Goal: Task Accomplishment & Management: Manage account settings

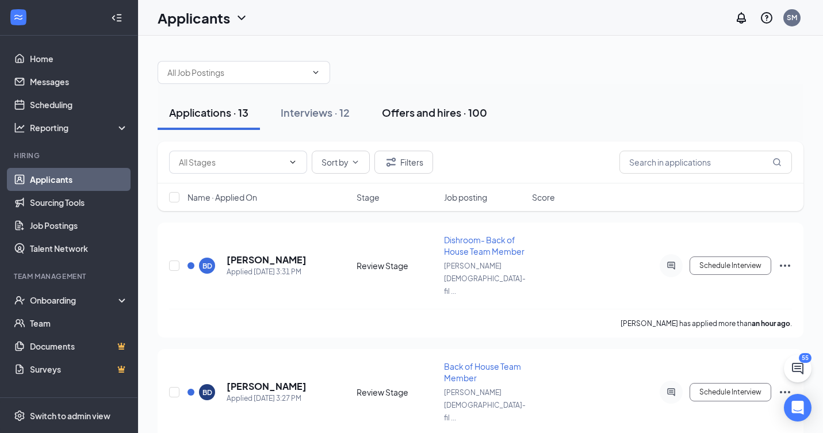
click at [471, 113] on div "Offers and hires · 100" at bounding box center [434, 112] width 105 height 14
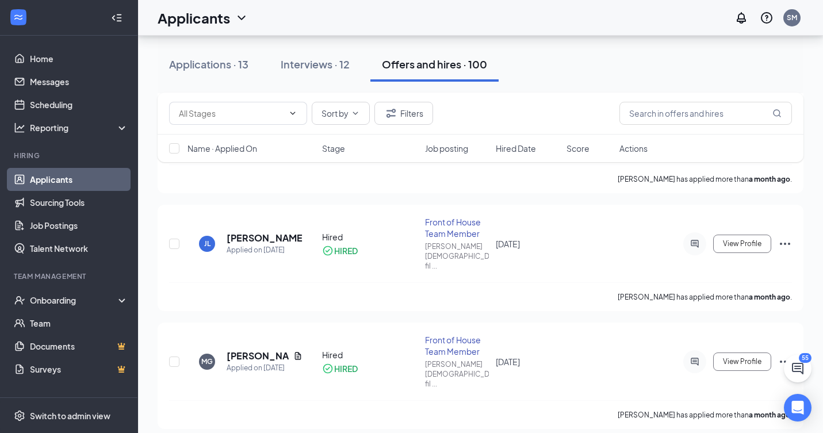
scroll to position [510, 0]
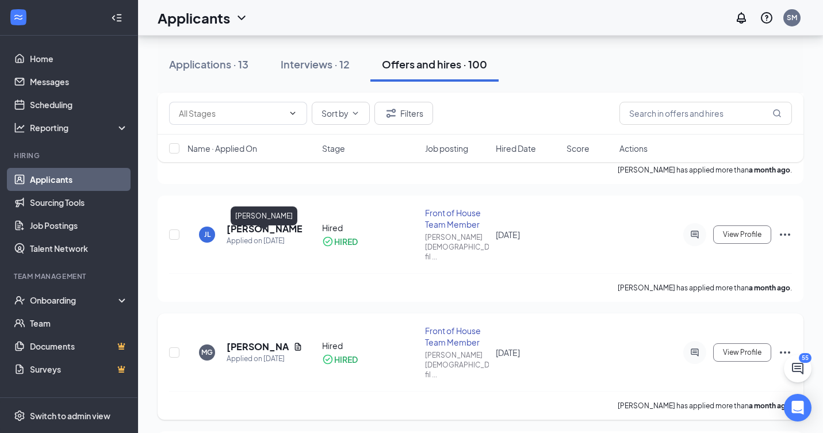
click at [244, 340] on h5 "[PERSON_NAME]" at bounding box center [258, 346] width 62 height 13
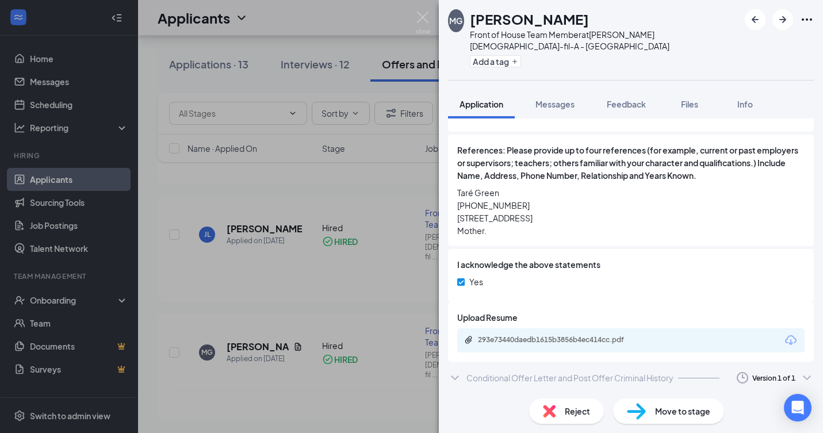
scroll to position [2053, 0]
click at [577, 335] on div "293e73440daedb1615b3856b4ec414cc.pdf" at bounding box center [558, 339] width 161 height 9
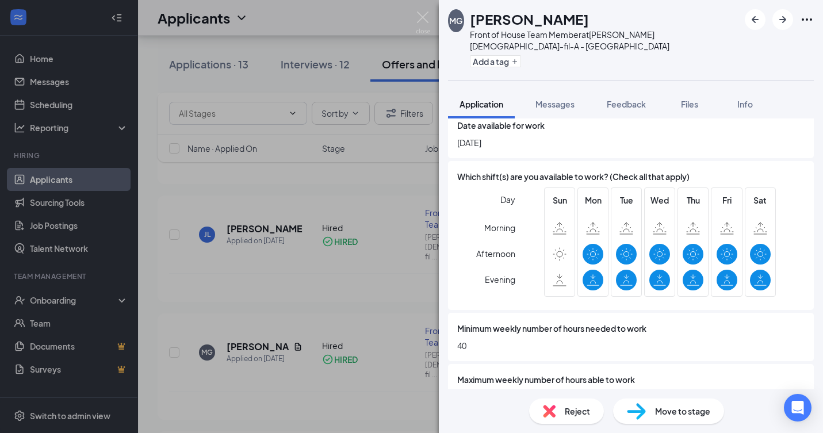
scroll to position [323, 0]
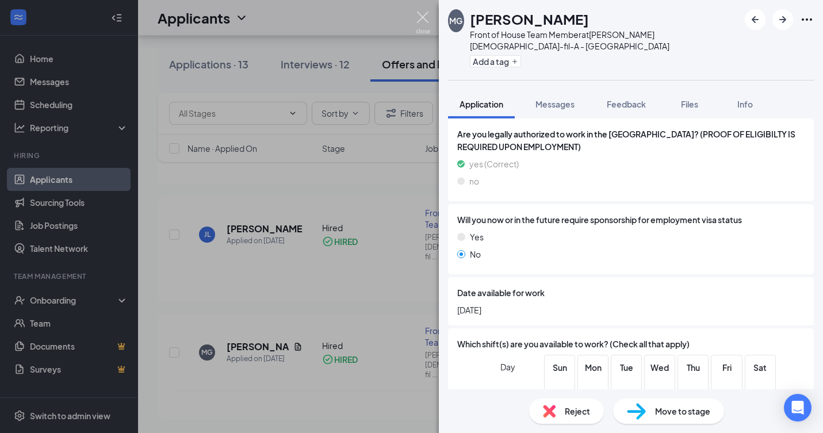
click at [424, 14] on img at bounding box center [423, 22] width 14 height 22
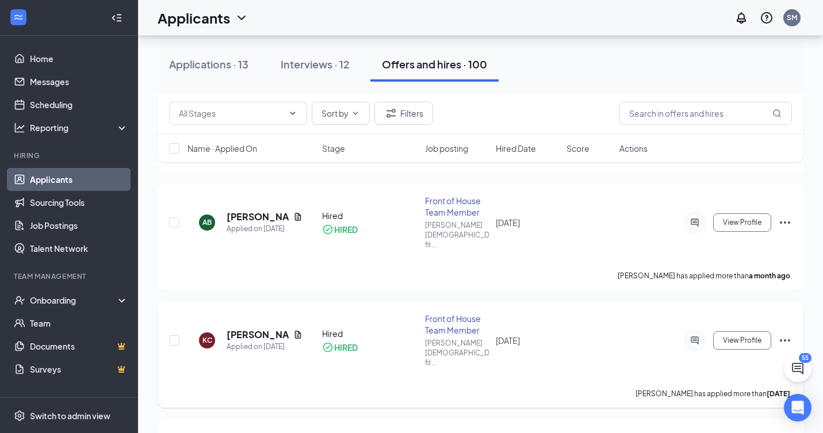
scroll to position [899, 0]
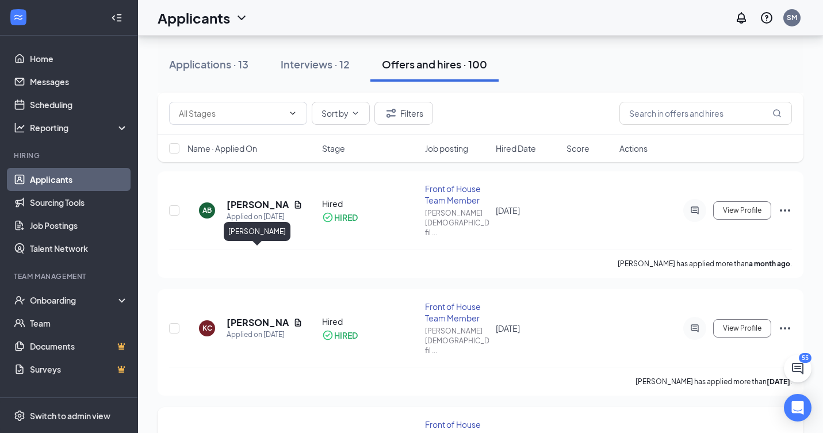
click at [236, 432] on h5 "[PERSON_NAME]" at bounding box center [258, 440] width 62 height 13
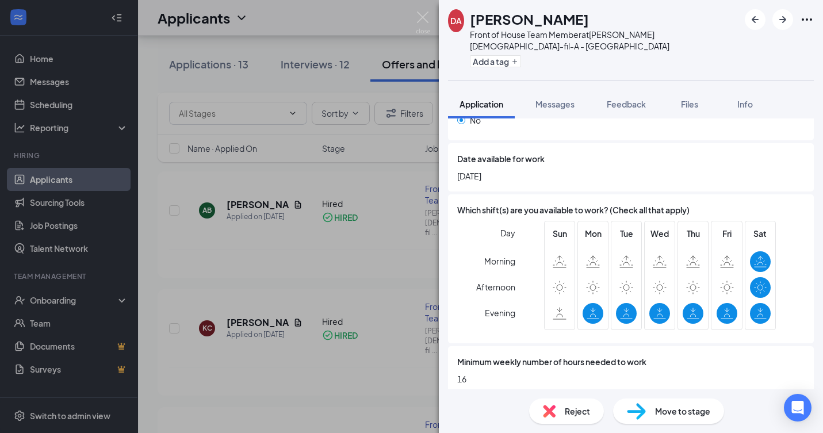
scroll to position [458, 0]
click at [421, 17] on img at bounding box center [423, 22] width 14 height 22
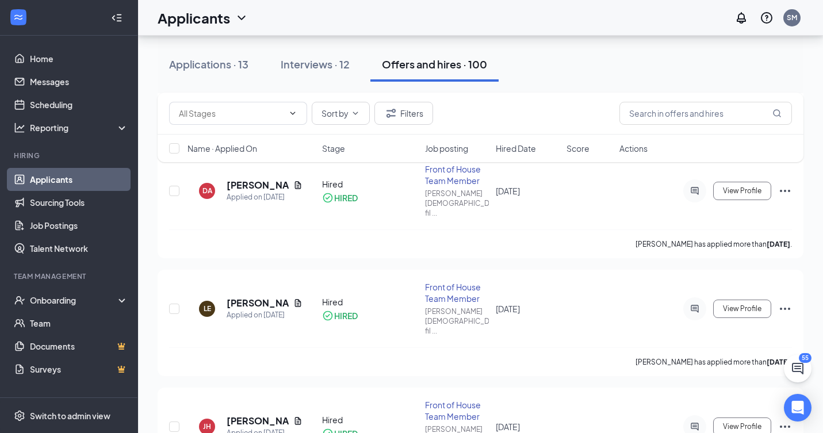
scroll to position [1155, 0]
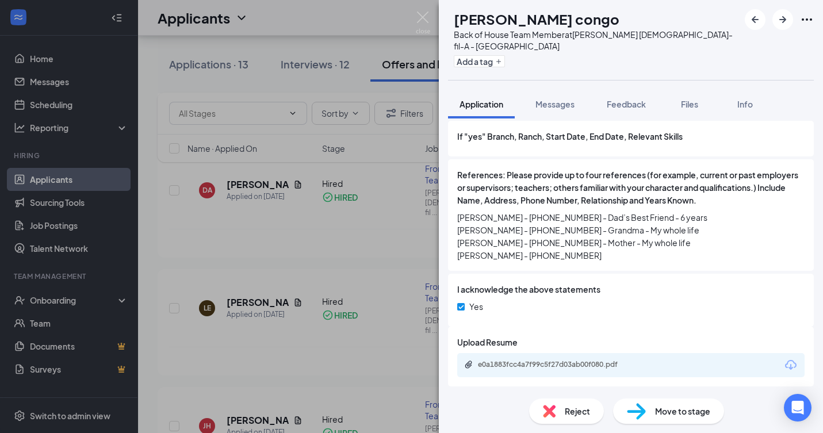
scroll to position [1510, 0]
click at [570, 361] on div "e0a1883fcc4a7f99c5f27d03ab00f080.pdf" at bounding box center [558, 365] width 161 height 9
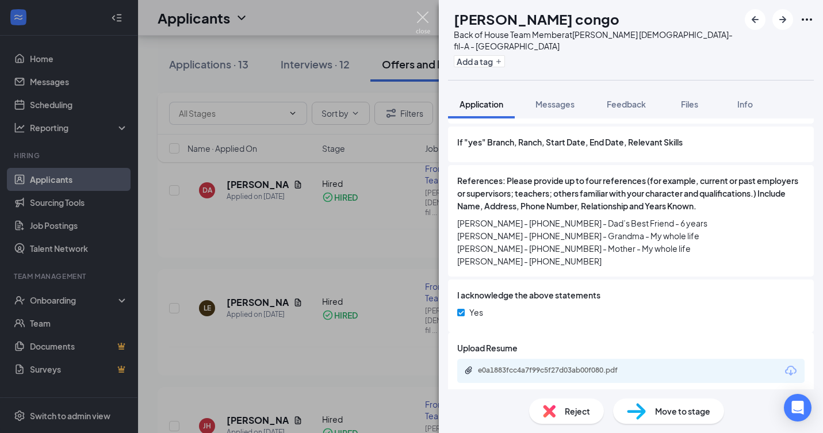
click at [420, 16] on img at bounding box center [423, 22] width 14 height 22
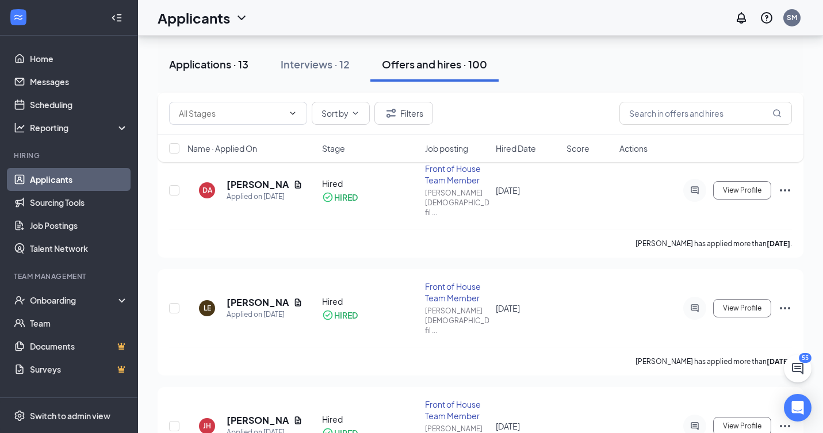
click at [187, 62] on div "Applications · 13" at bounding box center [208, 64] width 79 height 14
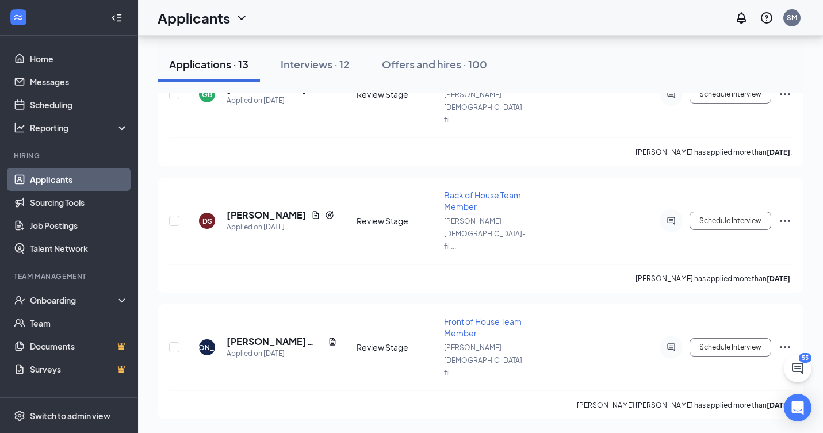
scroll to position [804, 0]
